Goal: Transaction & Acquisition: Purchase product/service

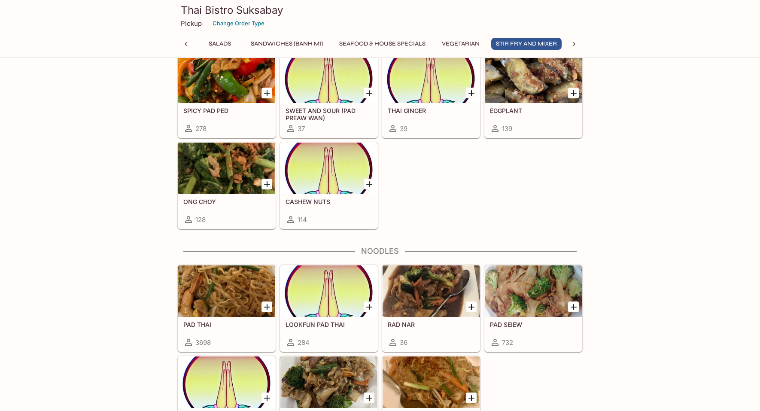
scroll to position [1846, 0]
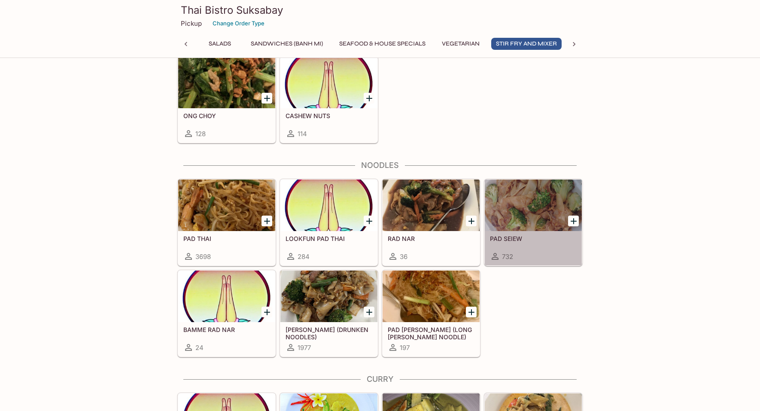
click at [533, 241] on h5 "PAD SEIEW" at bounding box center [533, 238] width 87 height 7
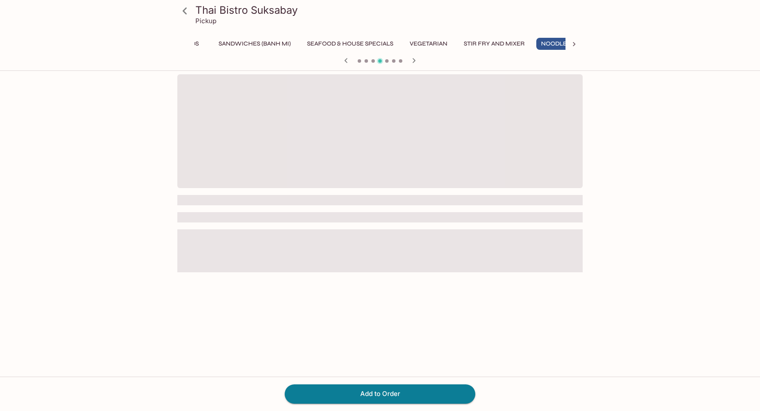
scroll to position [0, 212]
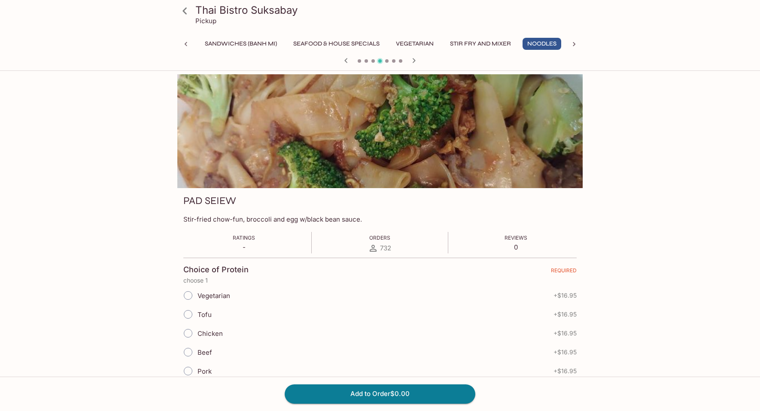
click at [189, 315] on input "Tofu" at bounding box center [188, 314] width 18 height 18
radio input "true"
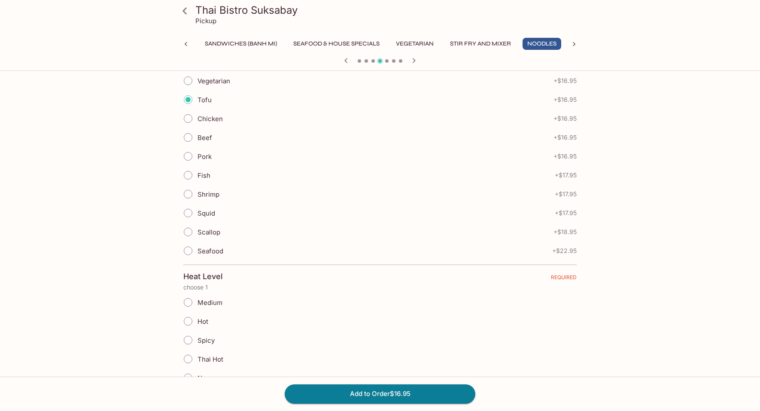
scroll to position [258, 0]
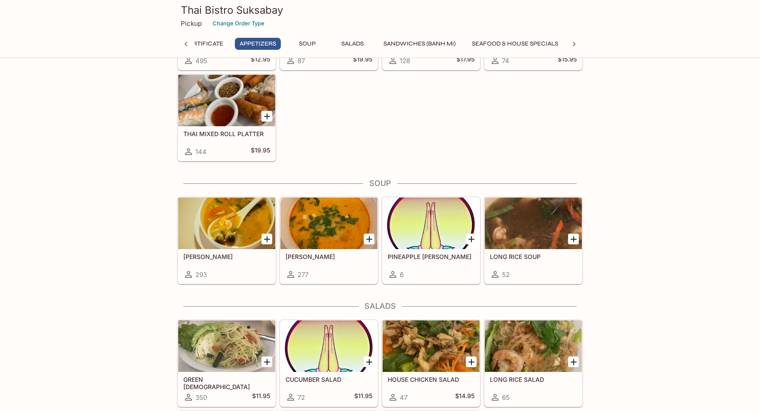
scroll to position [337, 0]
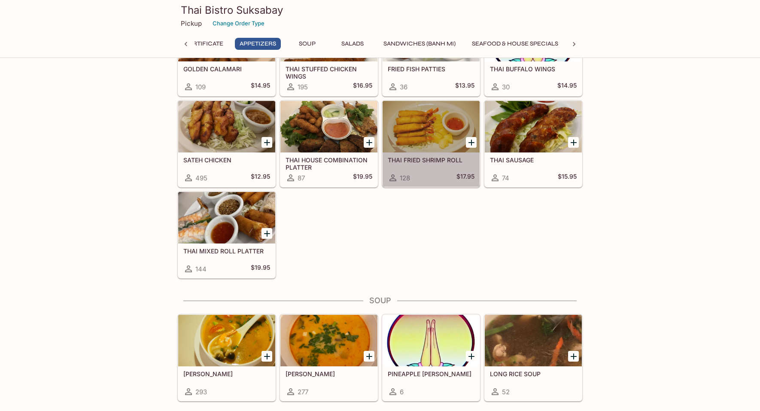
click at [423, 146] on div at bounding box center [430, 127] width 97 height 52
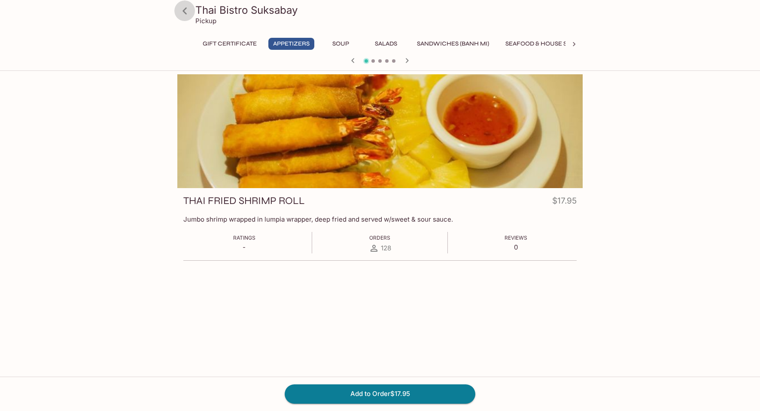
click at [180, 12] on icon at bounding box center [184, 10] width 15 height 15
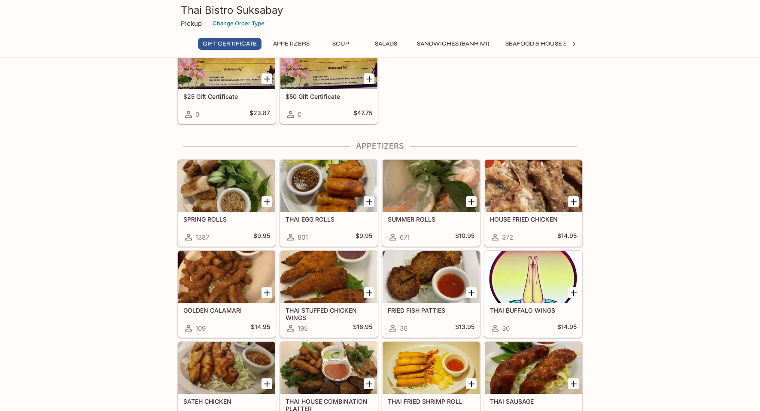
scroll to position [129, 0]
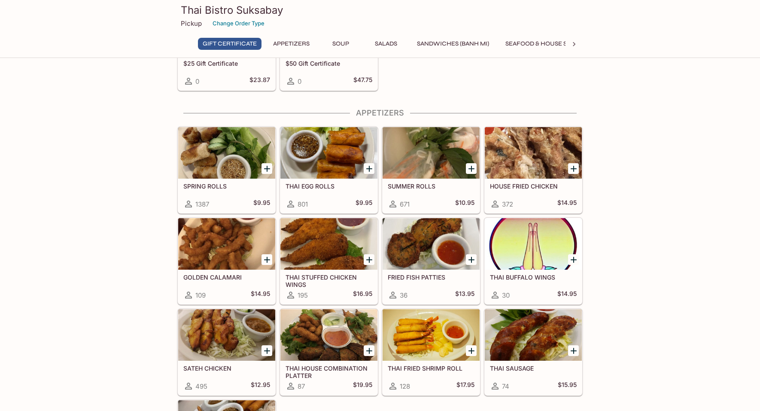
click at [241, 334] on div at bounding box center [226, 335] width 97 height 52
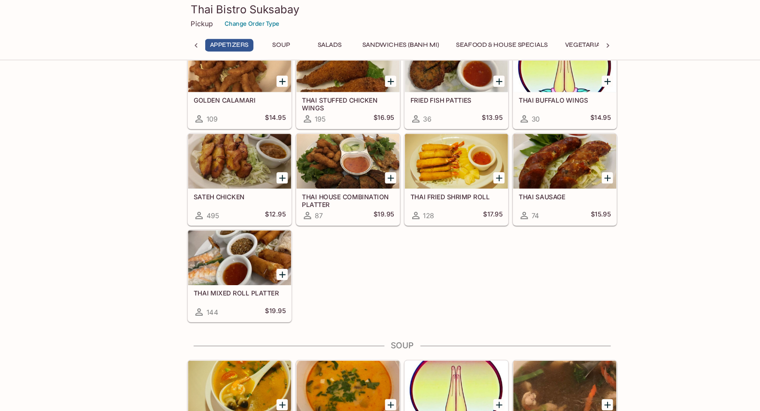
scroll to position [309, 0]
